Goal: Transaction & Acquisition: Book appointment/travel/reservation

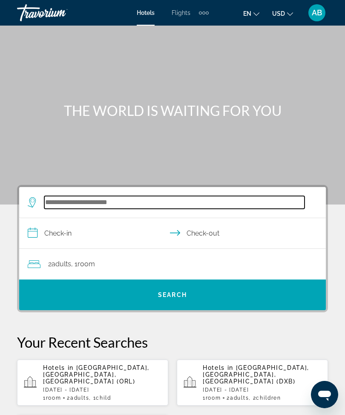
click at [110, 204] on input "Search hotel destination" at bounding box center [174, 202] width 261 height 13
click at [114, 203] on input "Search hotel destination" at bounding box center [174, 202] width 261 height 13
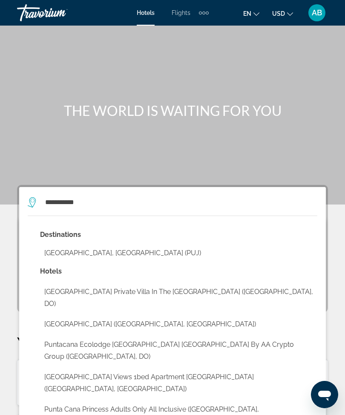
click at [136, 247] on button "[GEOGRAPHIC_DATA], [GEOGRAPHIC_DATA] (PUJ)" at bounding box center [179, 253] width 278 height 16
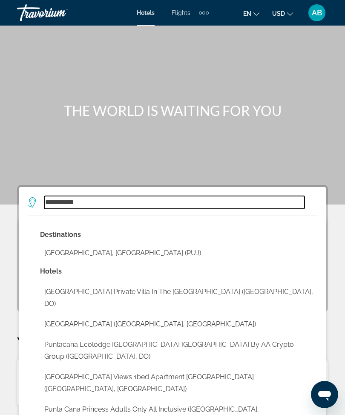
type input "**********"
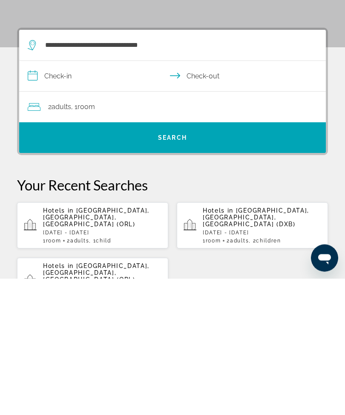
click at [41, 198] on input "**********" at bounding box center [174, 214] width 310 height 33
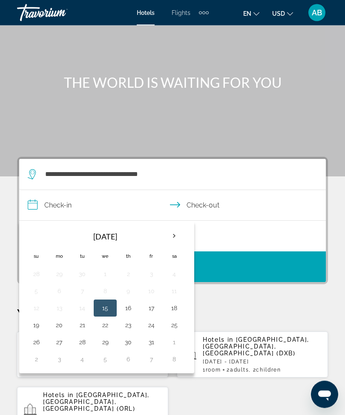
scroll to position [26, 0]
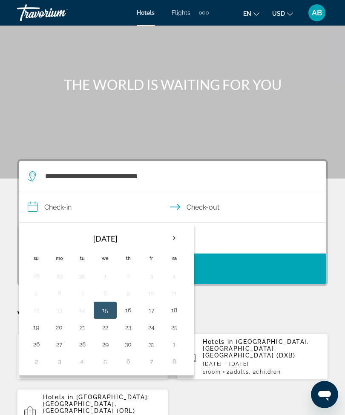
click at [178, 238] on th "Next month" at bounding box center [174, 238] width 23 height 19
click at [110, 345] on button "26" at bounding box center [106, 345] width 14 height 12
click at [64, 366] on button "1" at bounding box center [59, 362] width 14 height 12
type input "**********"
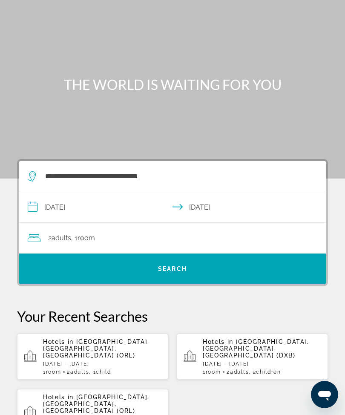
scroll to position [0, 0]
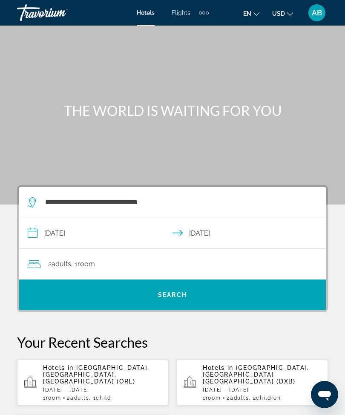
click at [23, 231] on input "**********" at bounding box center [174, 234] width 310 height 33
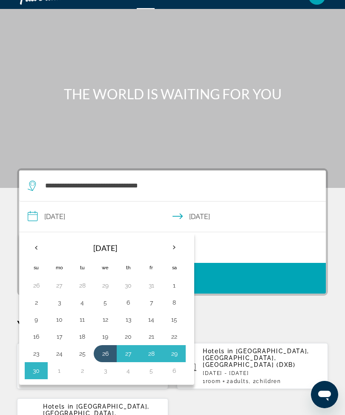
scroll to position [15, 0]
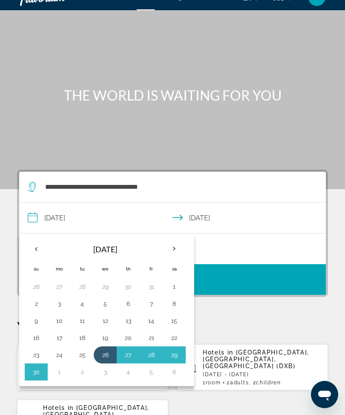
click at [242, 320] on p "Your Recent Searches" at bounding box center [172, 327] width 311 height 17
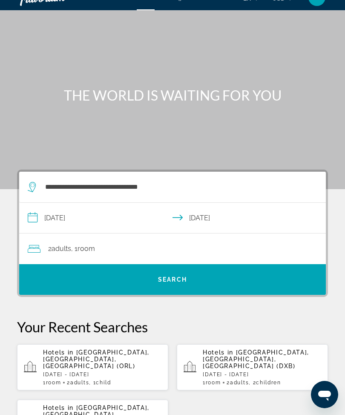
click at [198, 281] on span "Search" at bounding box center [172, 280] width 307 height 20
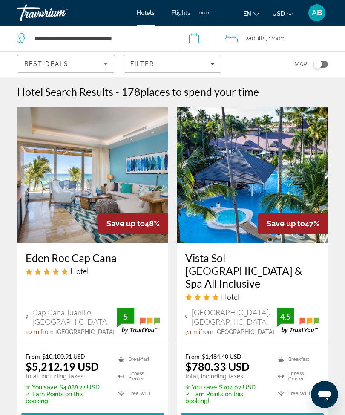
click at [126, 173] on img "Main content" at bounding box center [92, 175] width 151 height 136
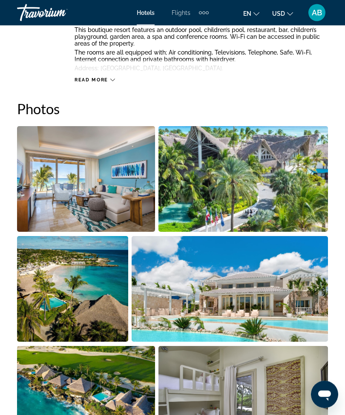
scroll to position [490, 0]
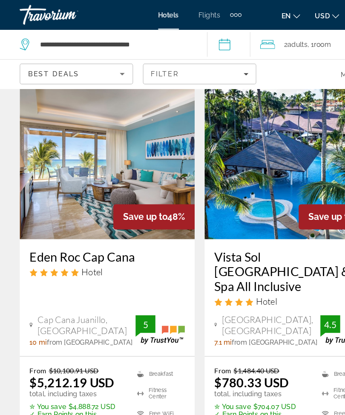
scroll to position [29, 0]
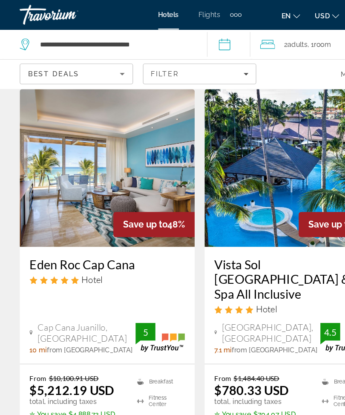
click at [213, 64] on icon "Filters" at bounding box center [213, 64] width 4 height 2
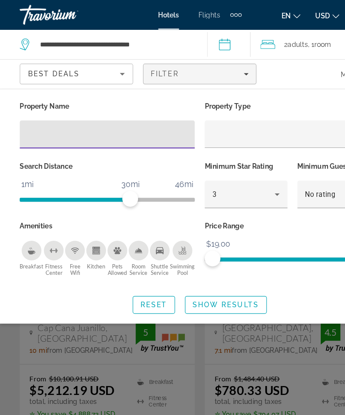
click at [74, 112] on input "Hotel Filters" at bounding box center [93, 116] width 138 height 10
type input "***"
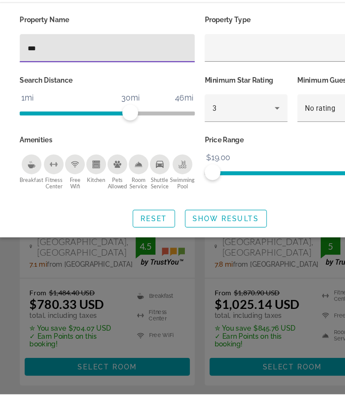
click at [200, 260] on span "Show Results" at bounding box center [195, 263] width 57 height 7
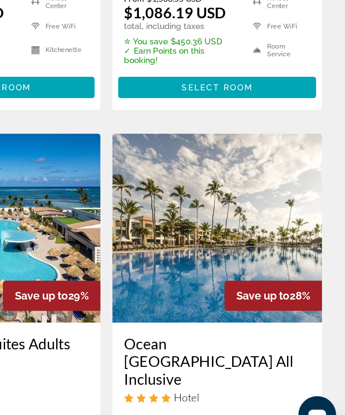
scroll to position [967, 0]
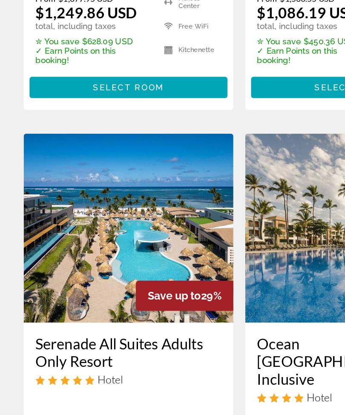
click at [105, 192] on img "Main content" at bounding box center [92, 260] width 151 height 136
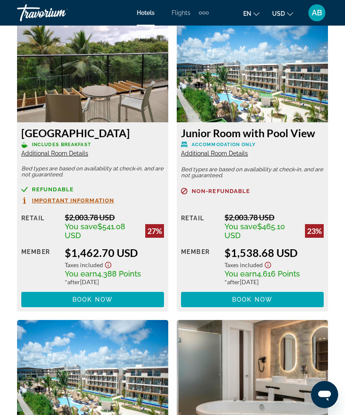
scroll to position [1809, 0]
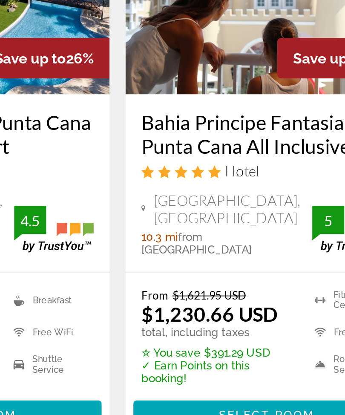
scroll to position [1745, 0]
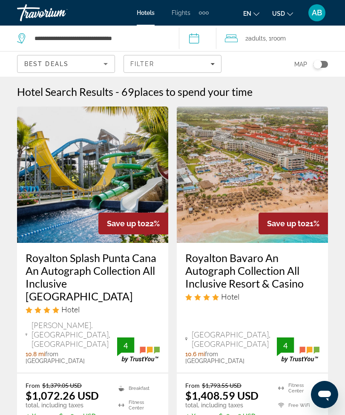
click at [263, 40] on span "Adults" at bounding box center [257, 38] width 17 height 7
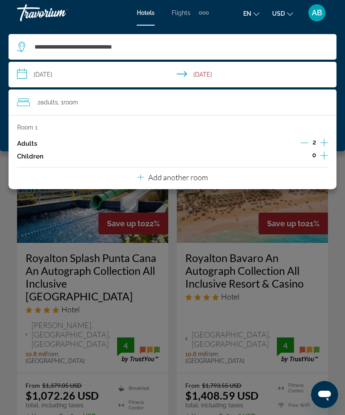
click at [180, 182] on button "Add another room" at bounding box center [173, 176] width 70 height 17
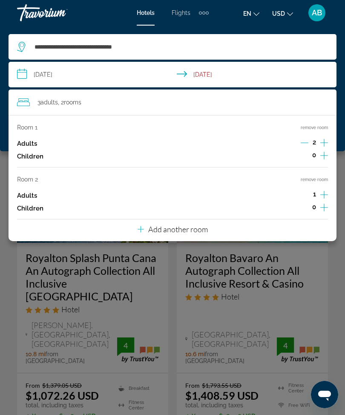
click at [192, 227] on p "Add another room" at bounding box center [178, 229] width 60 height 9
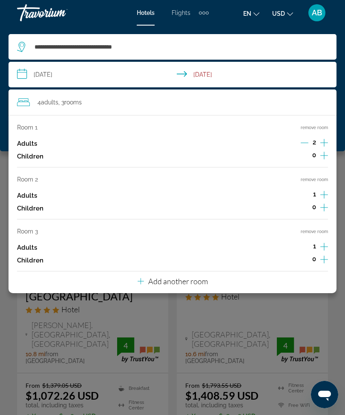
click at [195, 282] on button "Add another room" at bounding box center [173, 280] width 70 height 17
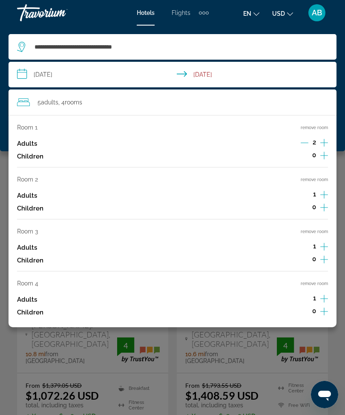
click at [327, 281] on button "remove room" at bounding box center [314, 284] width 27 height 6
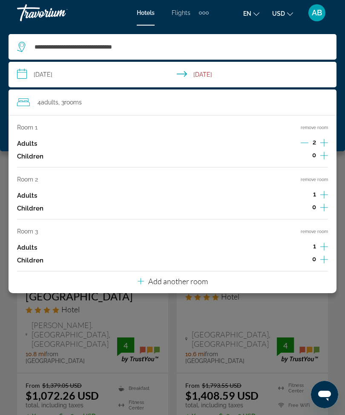
click at [323, 229] on button "remove room" at bounding box center [314, 232] width 27 height 6
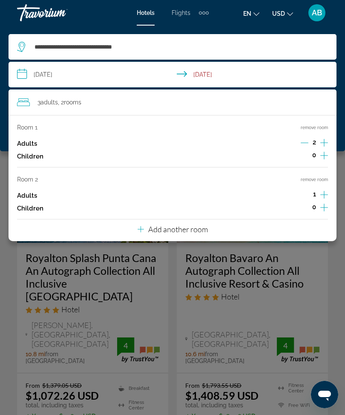
click at [323, 177] on button "remove room" at bounding box center [314, 180] width 27 height 6
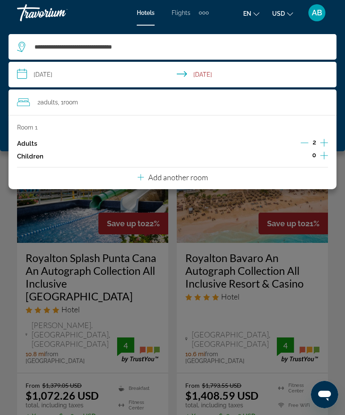
click at [13, 209] on div "Main content" at bounding box center [172, 207] width 345 height 415
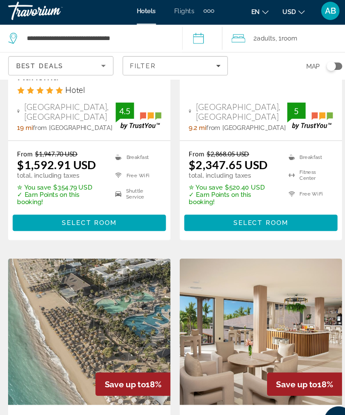
scroll to position [1000, 0]
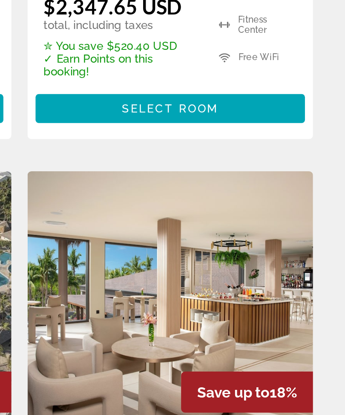
click at [177, 239] on img "Main content" at bounding box center [252, 307] width 151 height 136
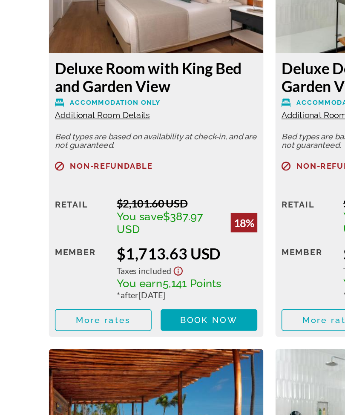
scroll to position [1448, 0]
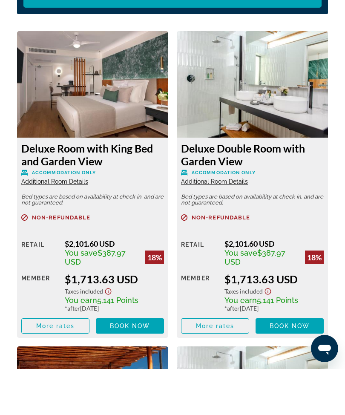
click at [138, 369] on span "Book now" at bounding box center [130, 372] width 41 height 7
